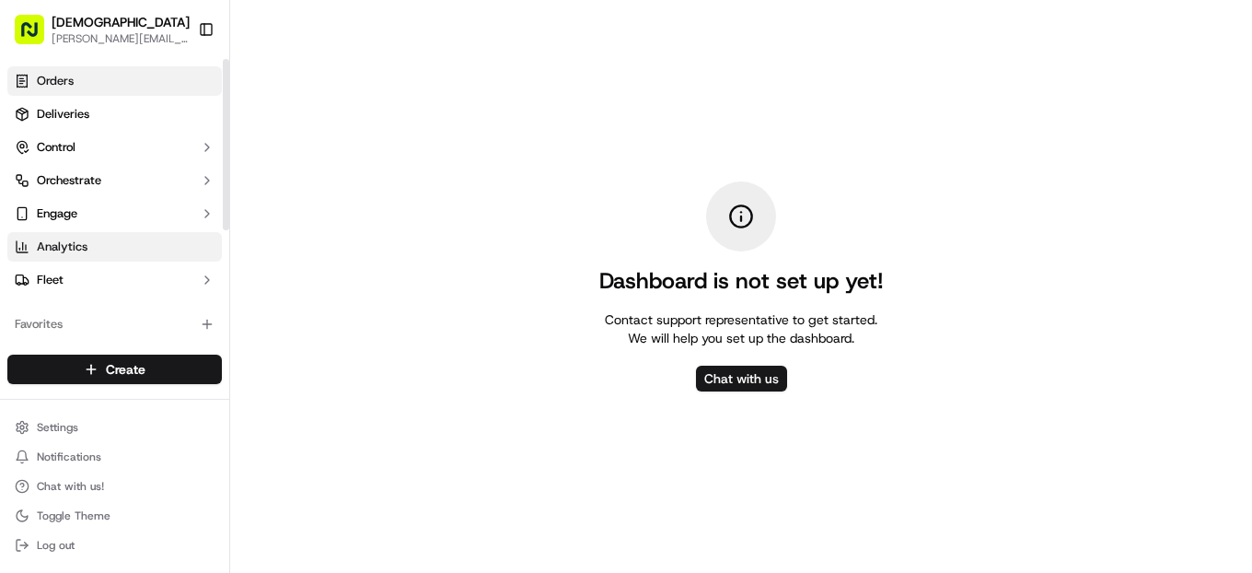
click at [83, 84] on link "Orders" at bounding box center [114, 80] width 215 height 29
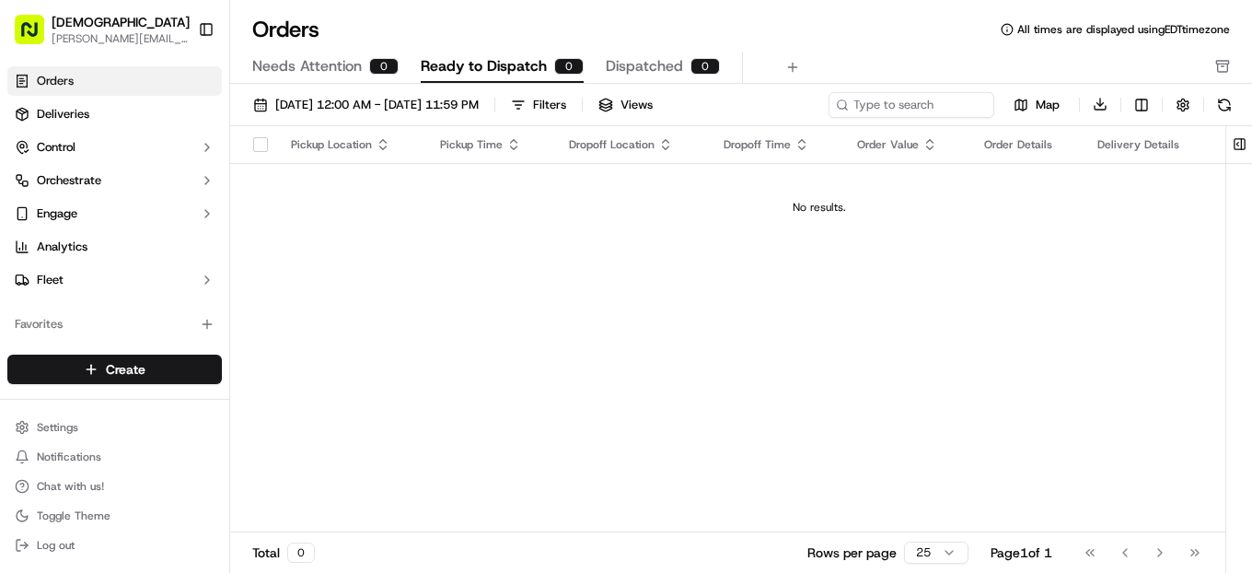
click at [821, 56] on div "Needs Attention 0 Ready to Dispatch 0 Dispatched 0" at bounding box center [728, 67] width 952 height 31
click at [566, 111] on div "Filters" at bounding box center [549, 105] width 33 height 17
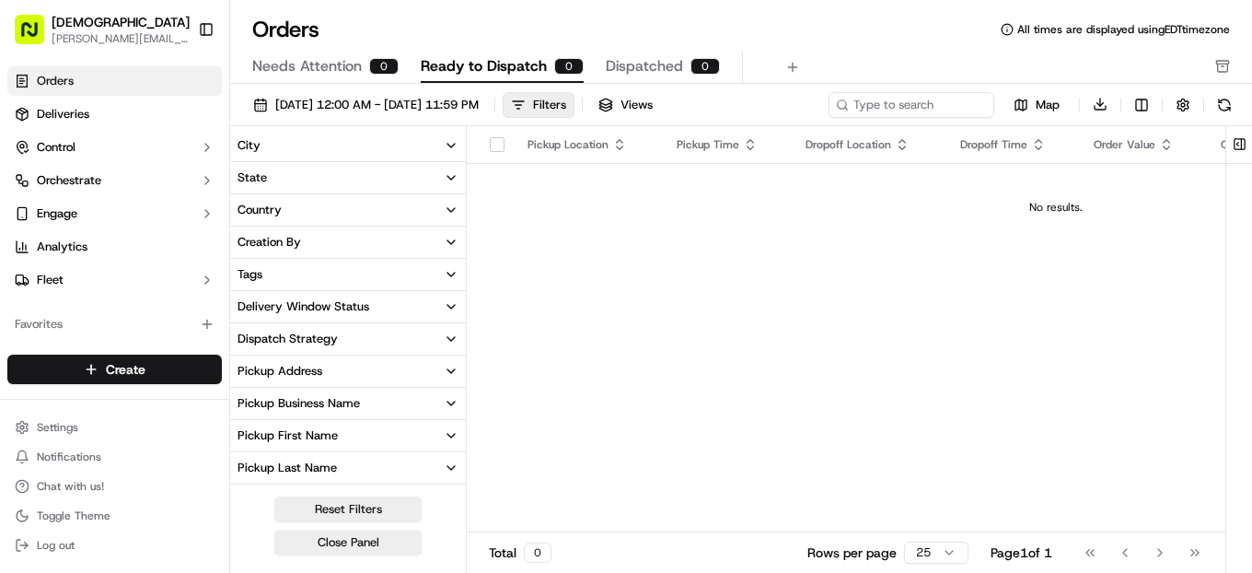
click at [434, 142] on button "City" at bounding box center [348, 145] width 236 height 31
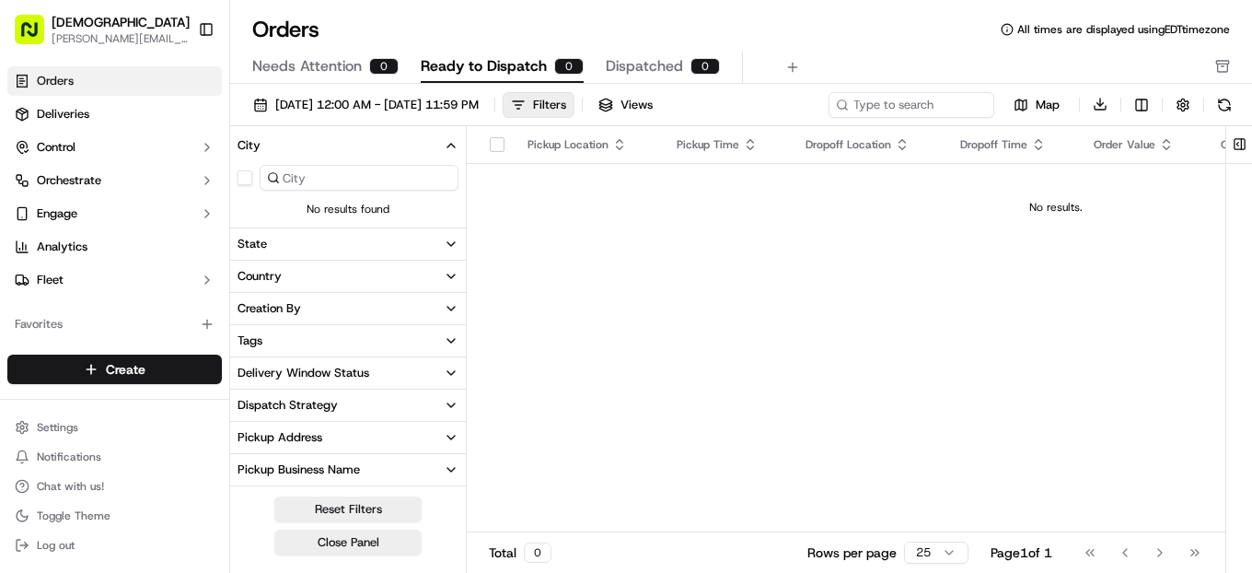
click at [402, 177] on input at bounding box center [359, 178] width 199 height 26
type input "[US_STATE]"
click at [414, 178] on input "[US_STATE]" at bounding box center [359, 178] width 199 height 26
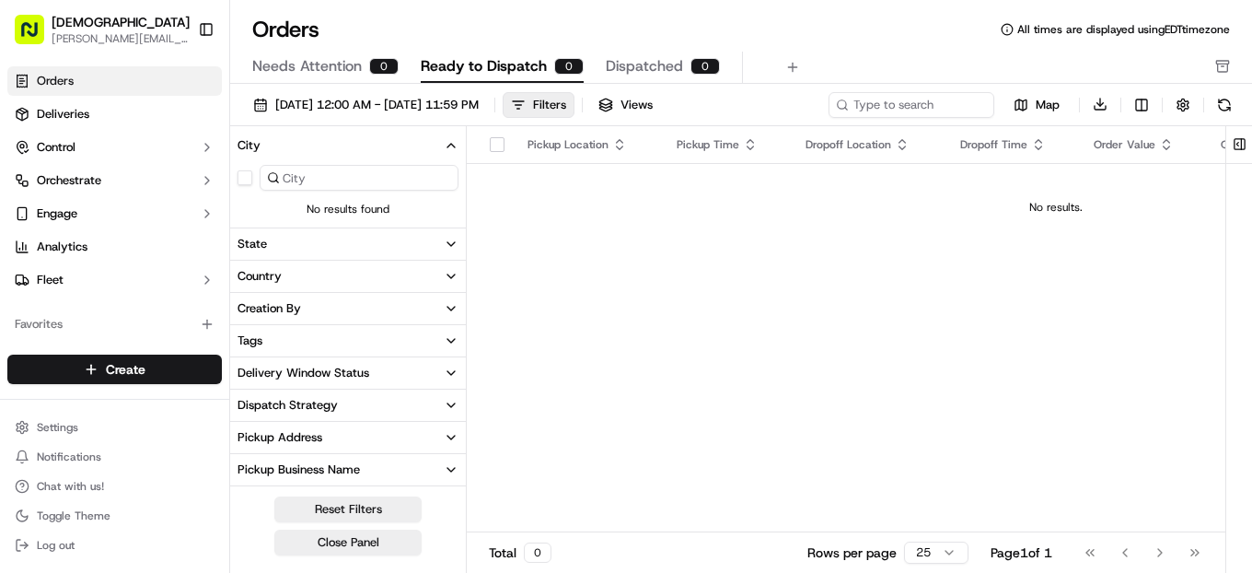
click at [495, 216] on td "No results." at bounding box center [1056, 207] width 1179 height 88
click at [451, 135] on button "City" at bounding box center [348, 145] width 236 height 31
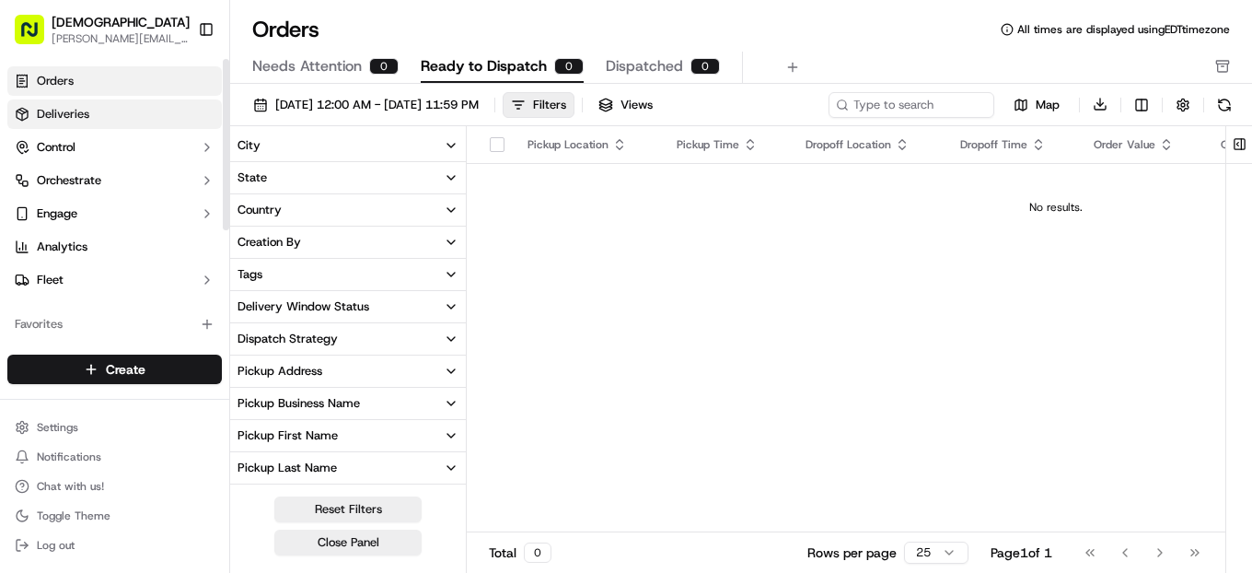
click at [154, 100] on link "Deliveries" at bounding box center [114, 113] width 215 height 29
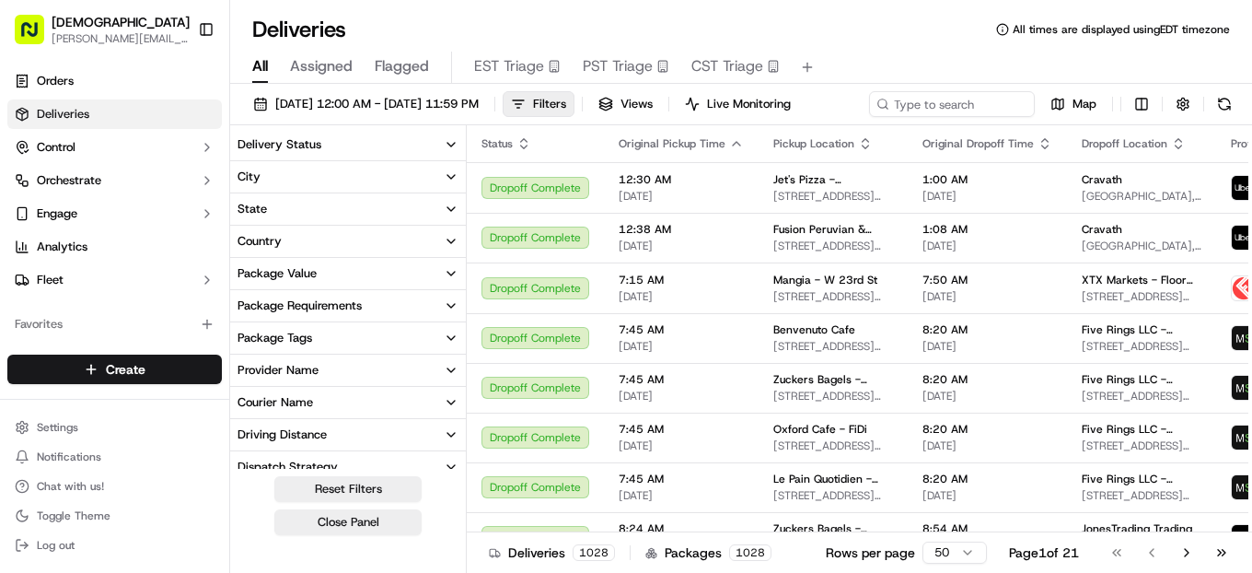
click at [928, 28] on div "Deliveries All times are displayed using EDT timezone" at bounding box center [741, 29] width 1022 height 29
click at [100, 83] on link "Orders" at bounding box center [114, 80] width 215 height 29
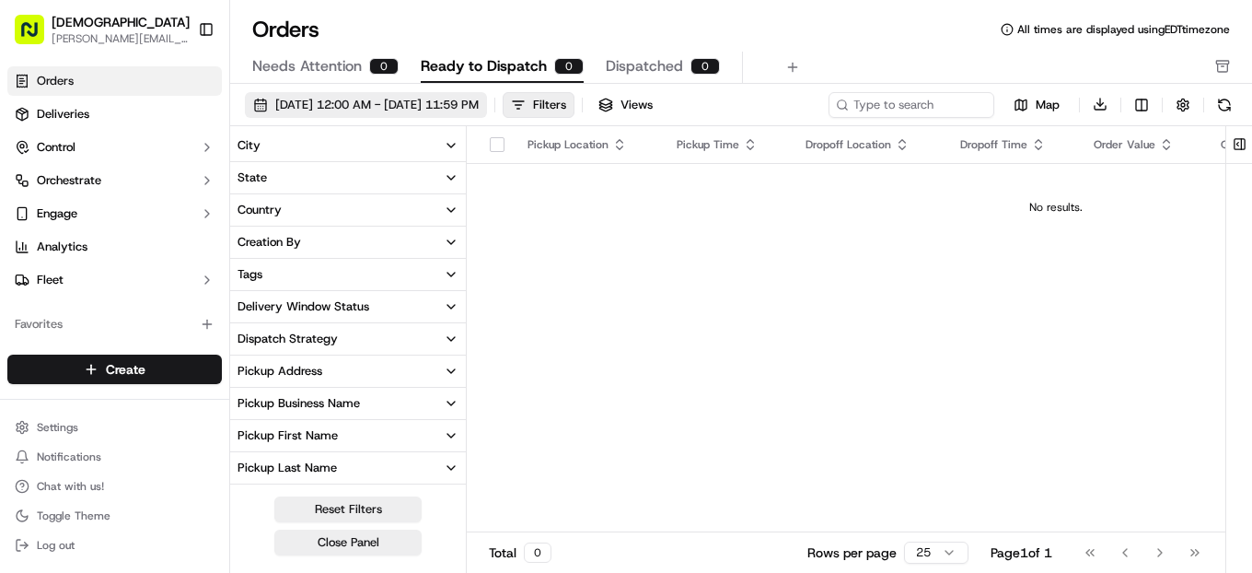
click at [445, 106] on span "[DATE] 12:00 AM - [DATE] 11:59 PM" at bounding box center [377, 105] width 204 height 17
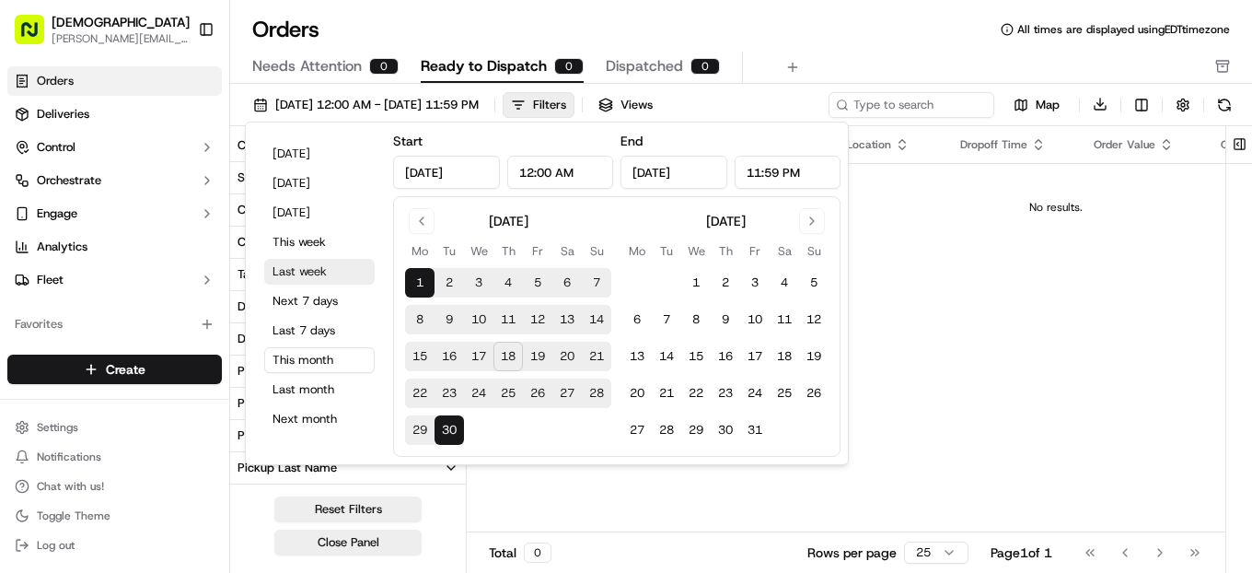
click at [318, 271] on button "Last week" at bounding box center [319, 272] width 111 height 26
type input "[DATE]"
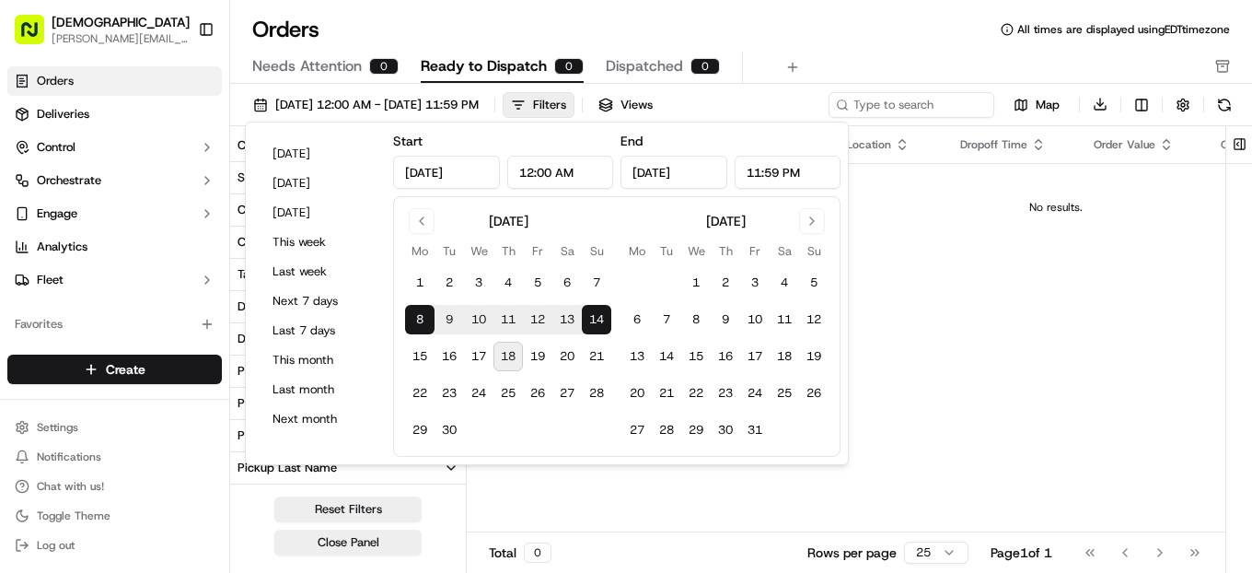
click at [859, 38] on div "Orders All times are displayed using EDT timezone" at bounding box center [741, 29] width 1022 height 29
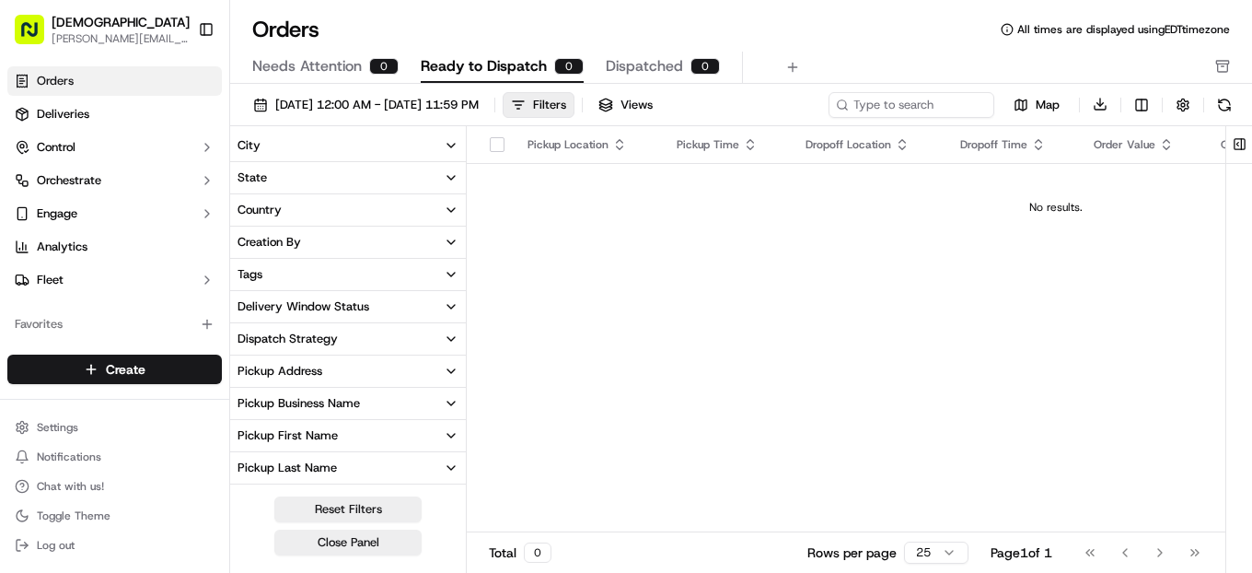
click at [441, 144] on button "City" at bounding box center [348, 145] width 236 height 31
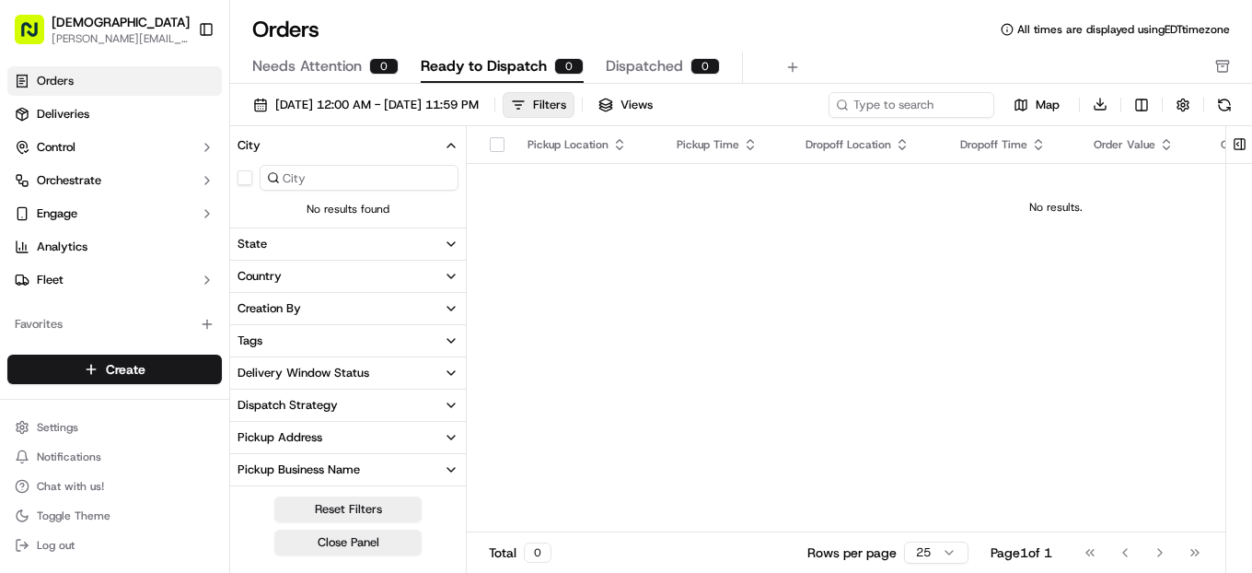
click at [455, 146] on icon "button" at bounding box center [451, 145] width 15 height 15
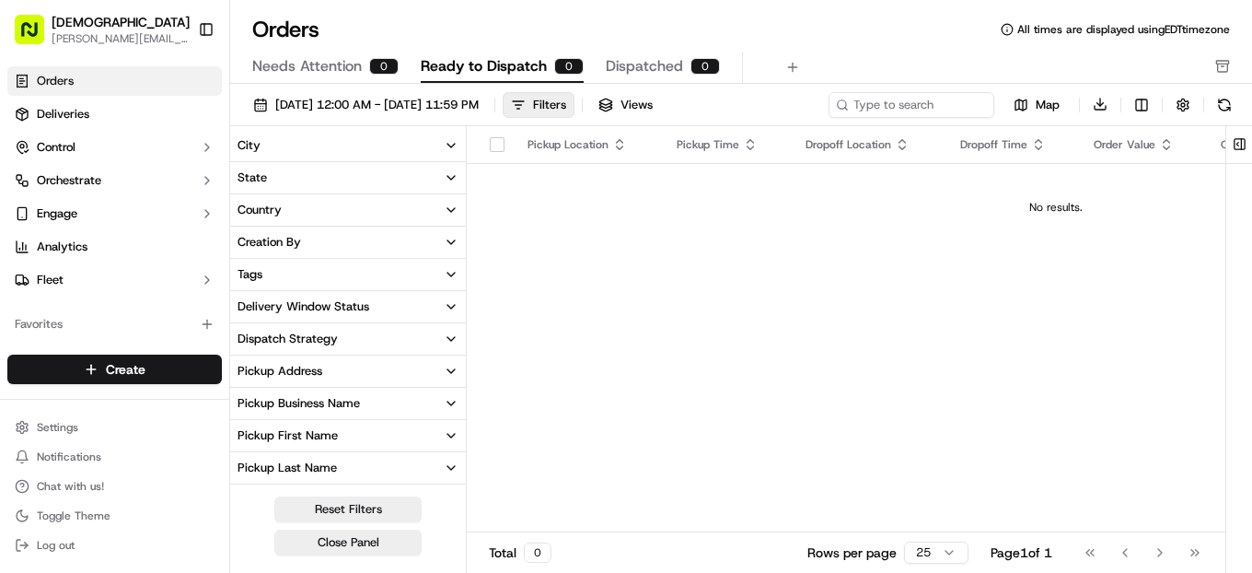
click at [446, 181] on icon "button" at bounding box center [451, 177] width 15 height 15
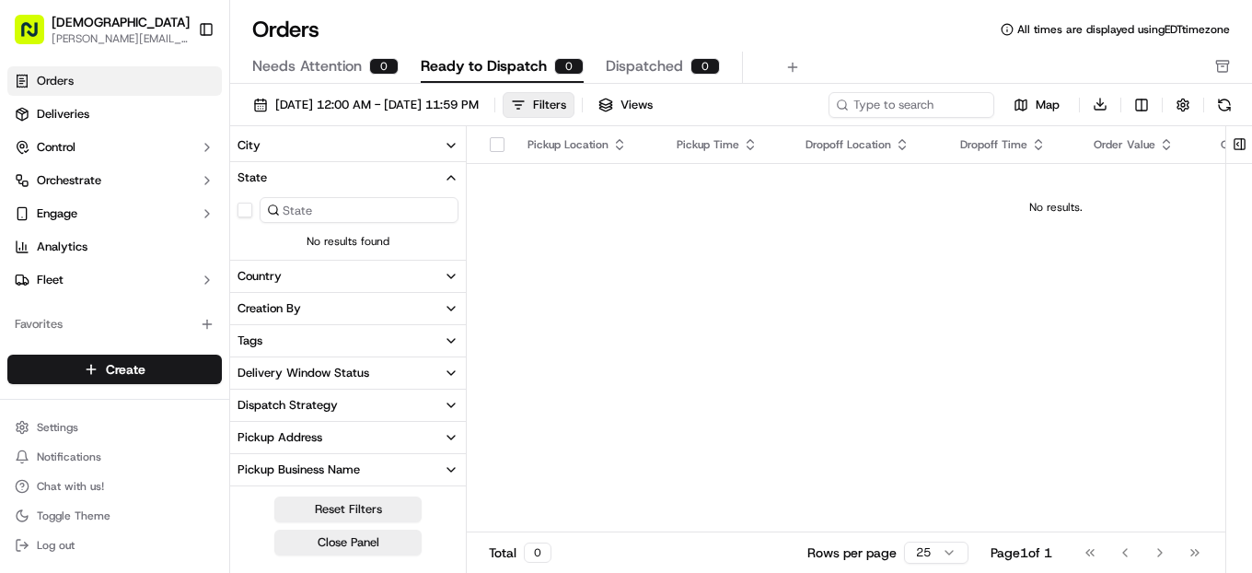
click at [446, 181] on icon "button" at bounding box center [451, 177] width 15 height 15
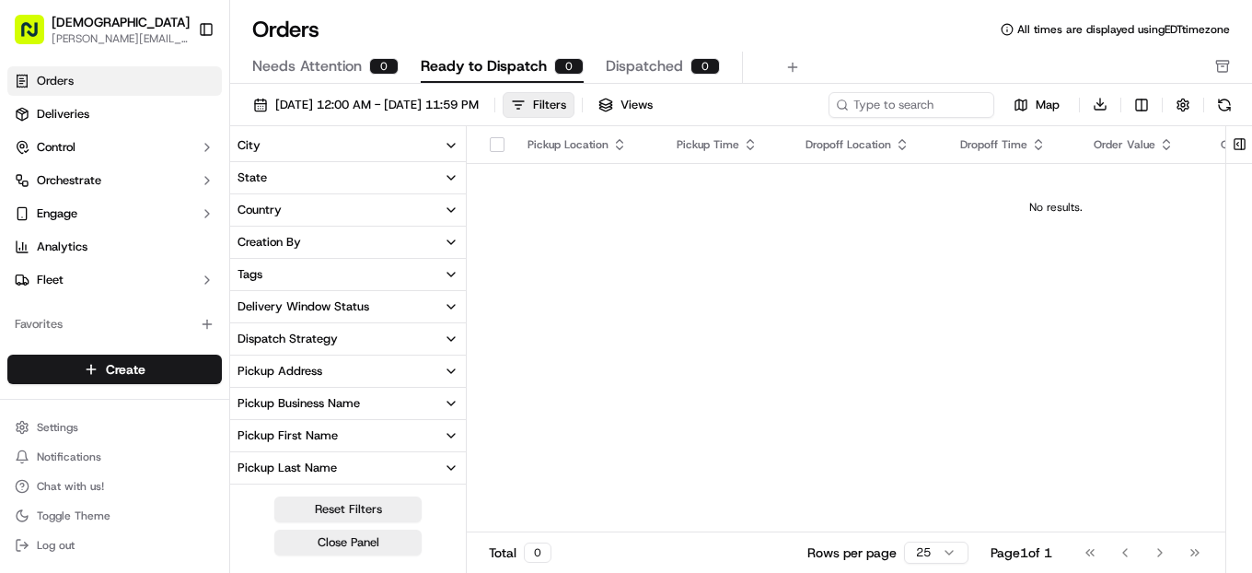
click at [449, 212] on icon "button" at bounding box center [451, 210] width 15 height 15
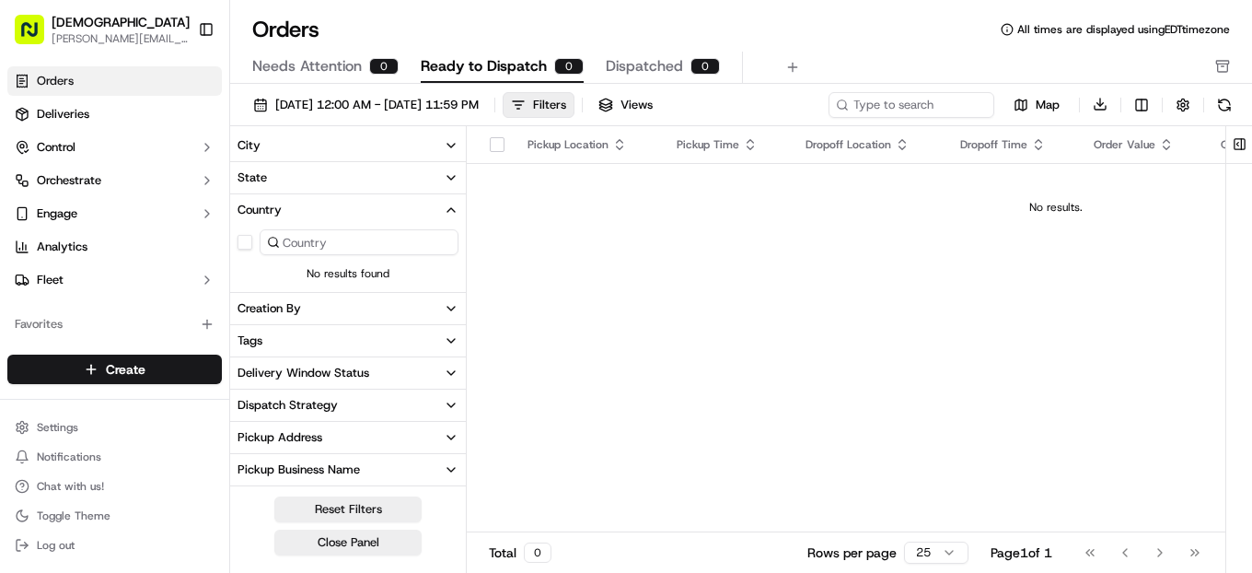
click at [449, 212] on icon "button" at bounding box center [451, 210] width 15 height 15
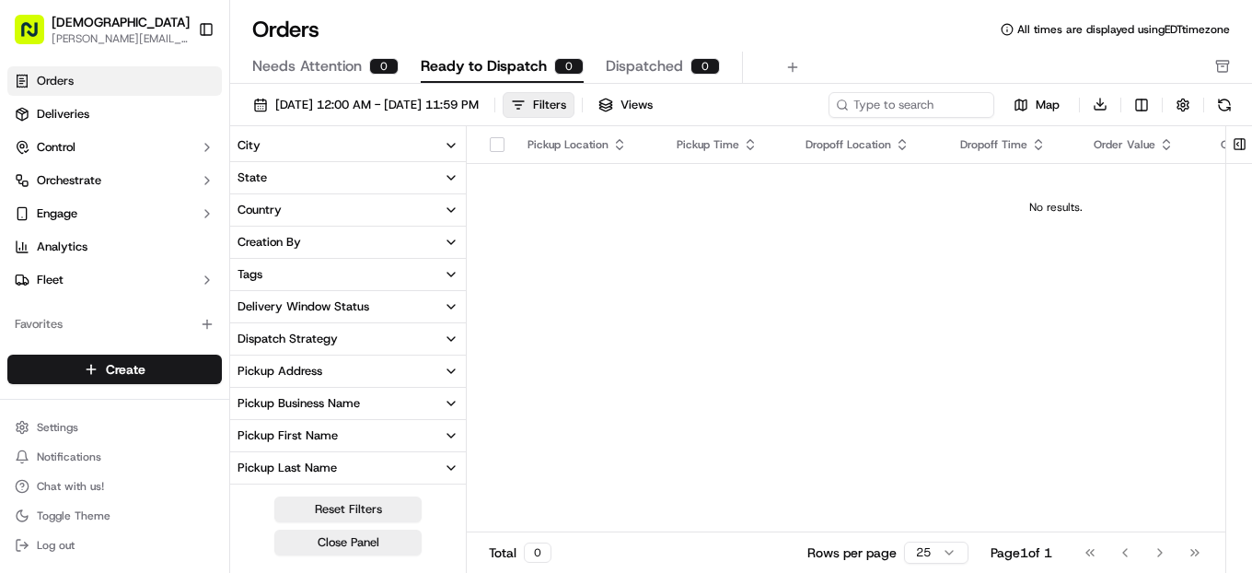
click at [456, 271] on icon "button" at bounding box center [451, 274] width 15 height 15
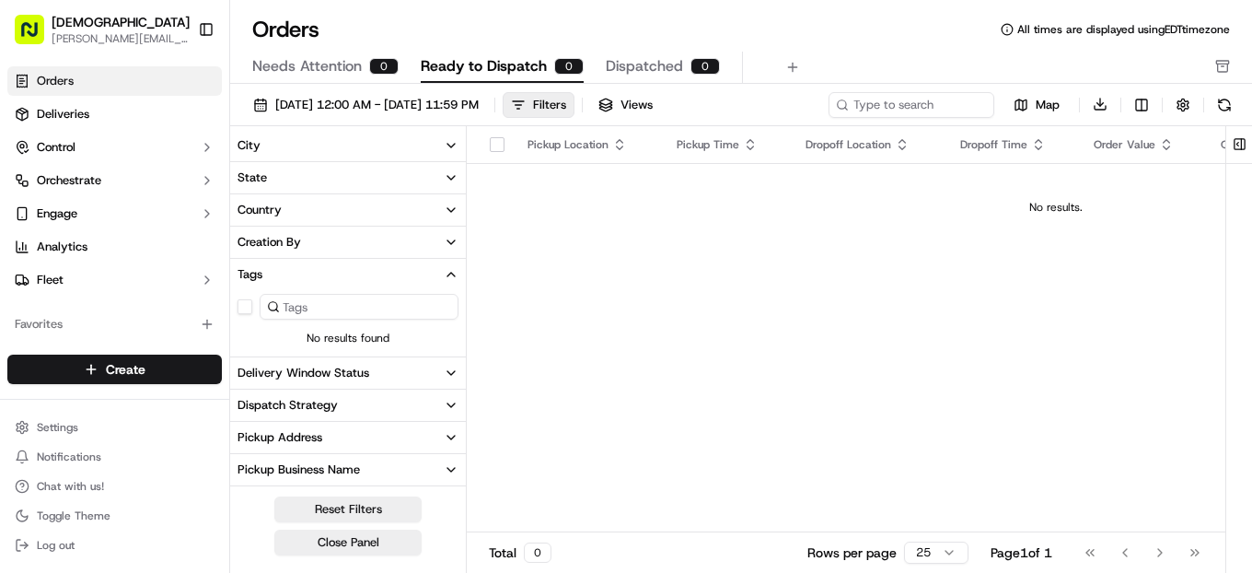
click at [456, 271] on icon "button" at bounding box center [451, 274] width 15 height 15
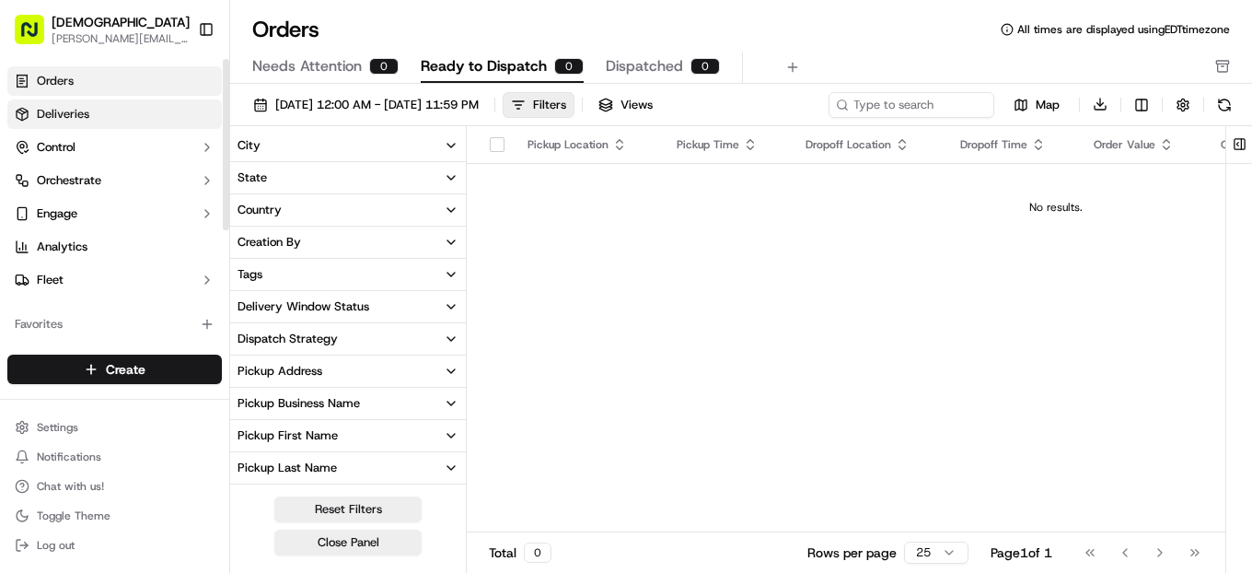
click at [121, 112] on link "Deliveries" at bounding box center [114, 113] width 215 height 29
